Goal: Task Accomplishment & Management: Use online tool/utility

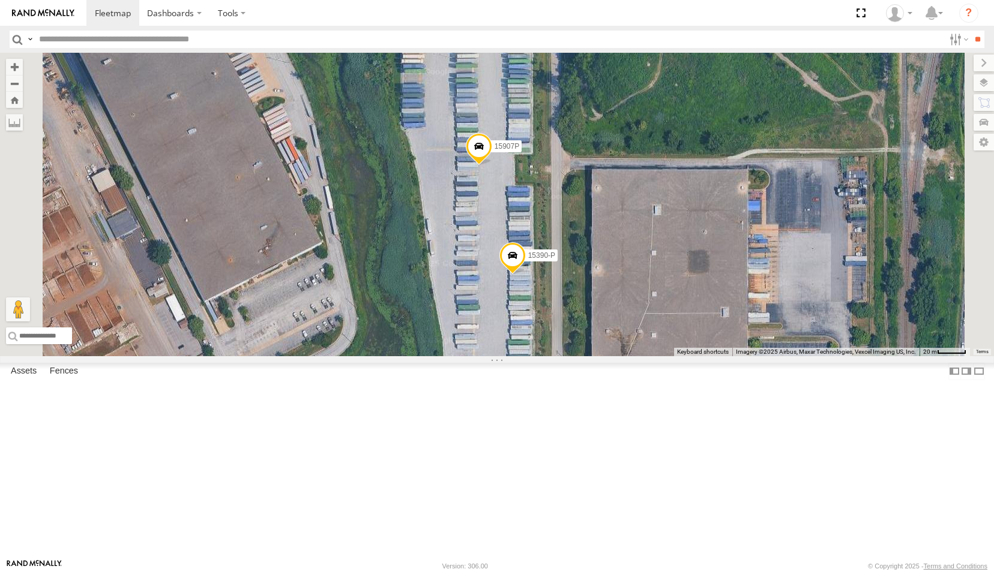
click at [492, 166] on span at bounding box center [479, 149] width 26 height 32
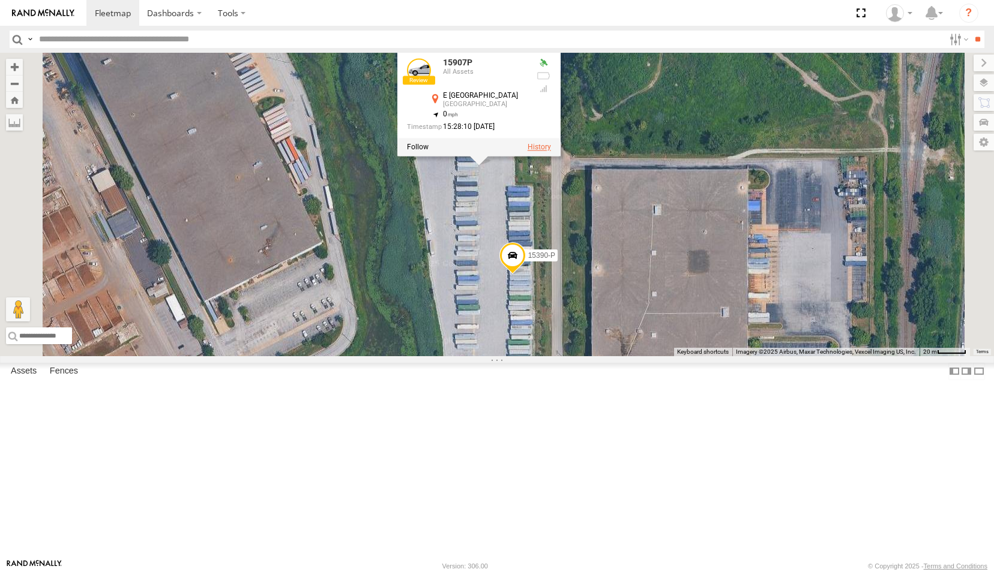
click at [551, 152] on label at bounding box center [538, 147] width 23 height 8
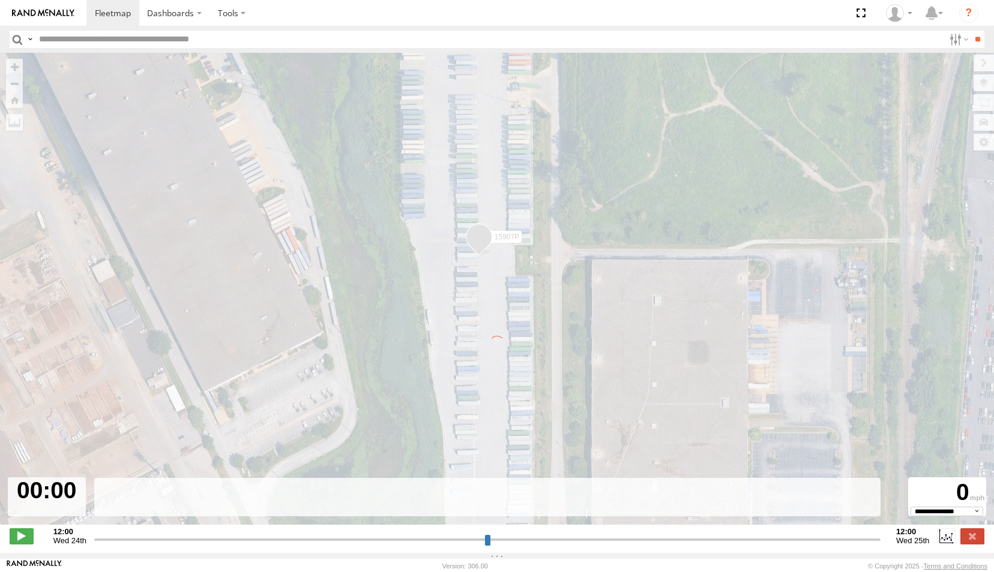
type input "**********"
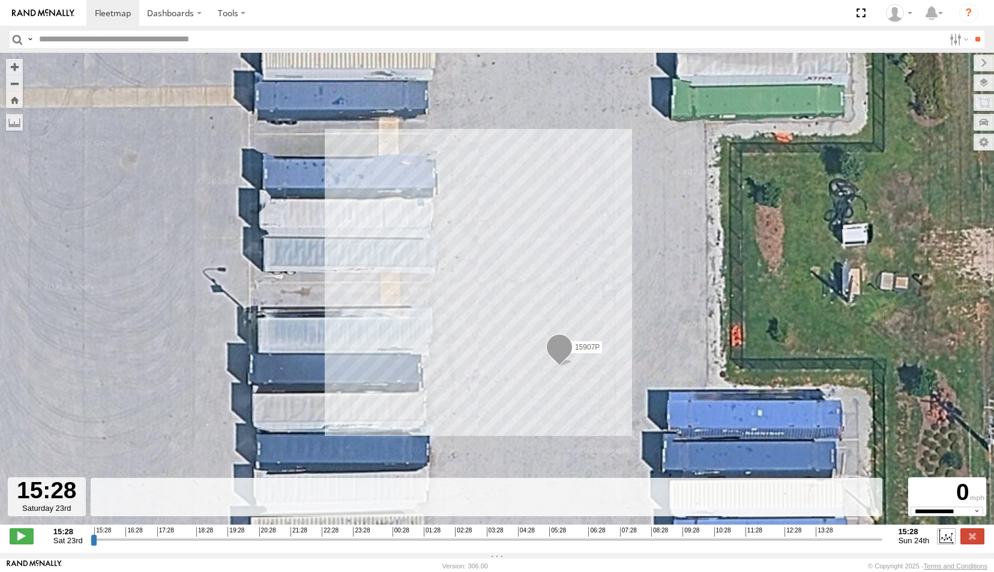
click at [947, 544] on label at bounding box center [946, 537] width 18 height 16
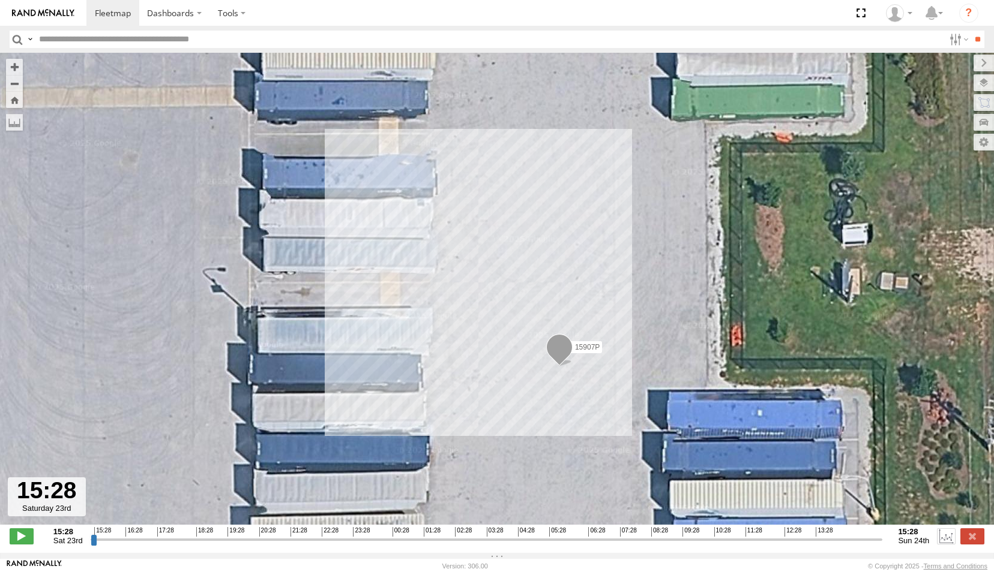
click at [947, 544] on label at bounding box center [946, 537] width 18 height 16
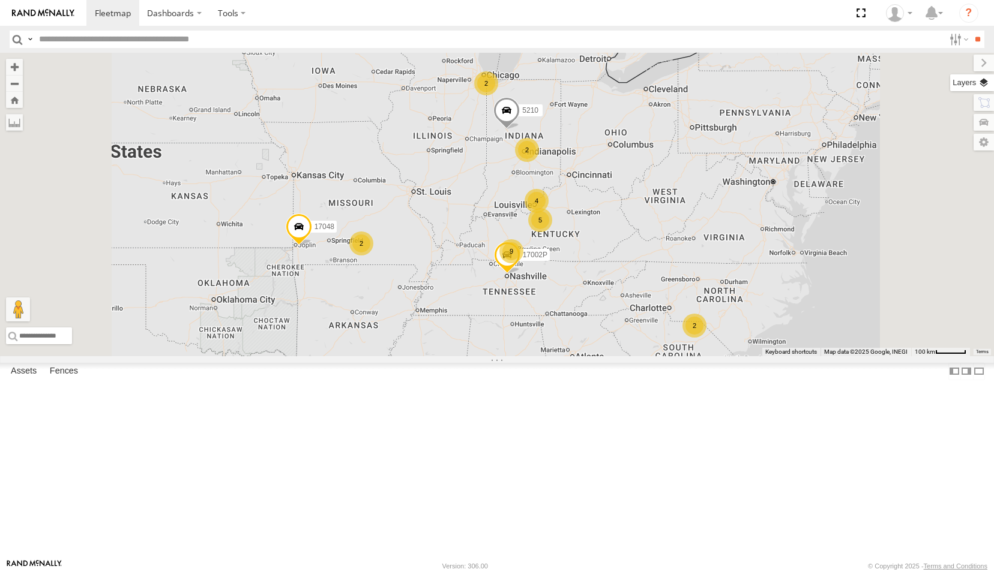
click at [983, 86] on label at bounding box center [972, 82] width 44 height 17
click at [0, 0] on span "Satellite" at bounding box center [0, 0] width 0 height 0
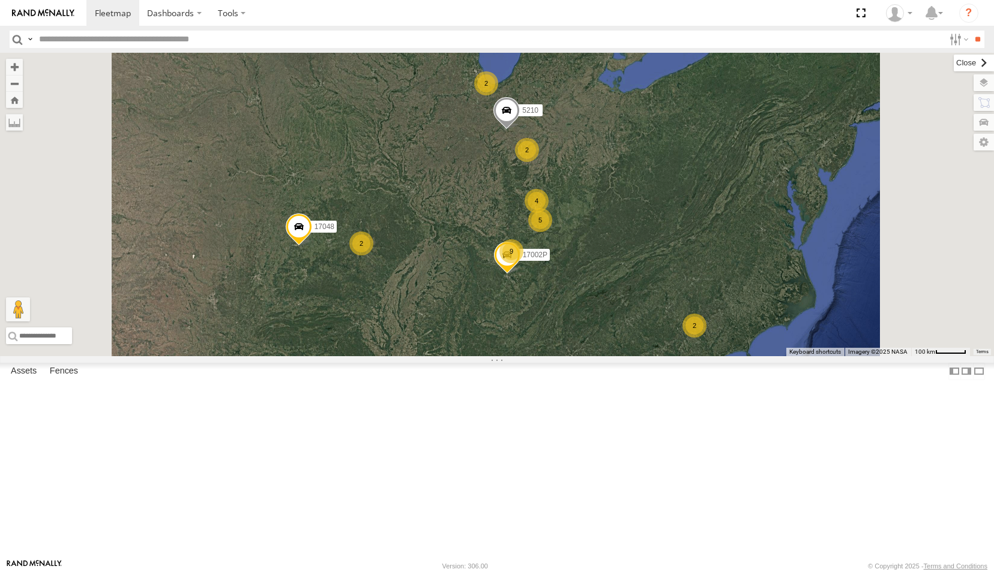
click at [954, 64] on label at bounding box center [974, 63] width 40 height 17
